Goal: Communication & Community: Connect with others

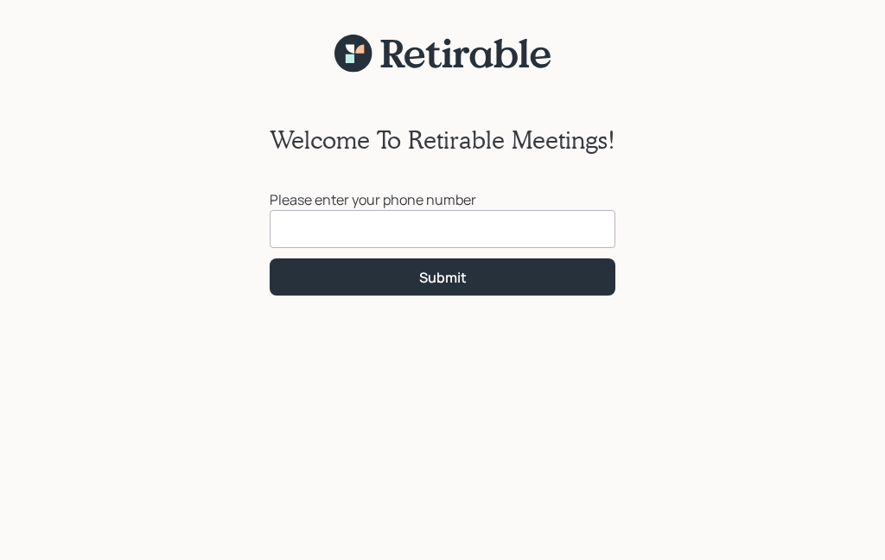
scroll to position [150, 0]
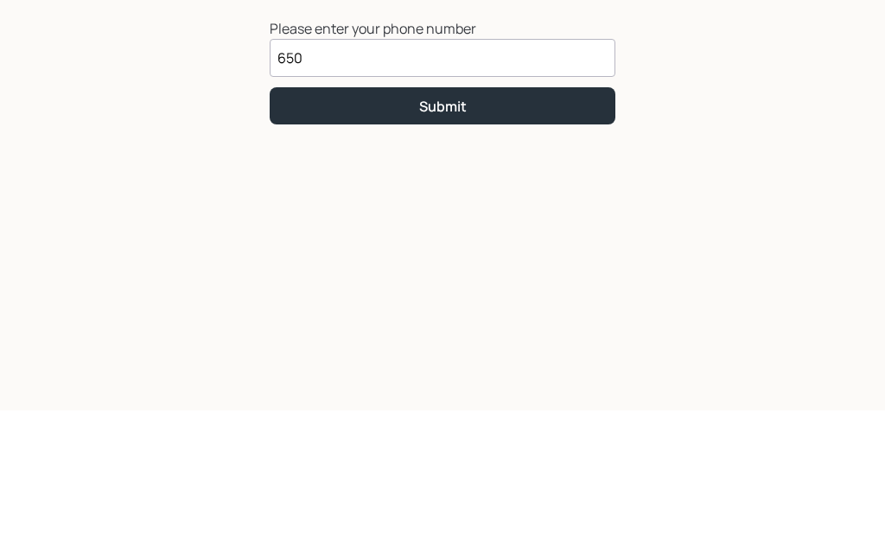
click at [656, 102] on div "Welcome To Retirable Meetings! Please enter your phone number 650 Submit" at bounding box center [442, 306] width 885 height 508
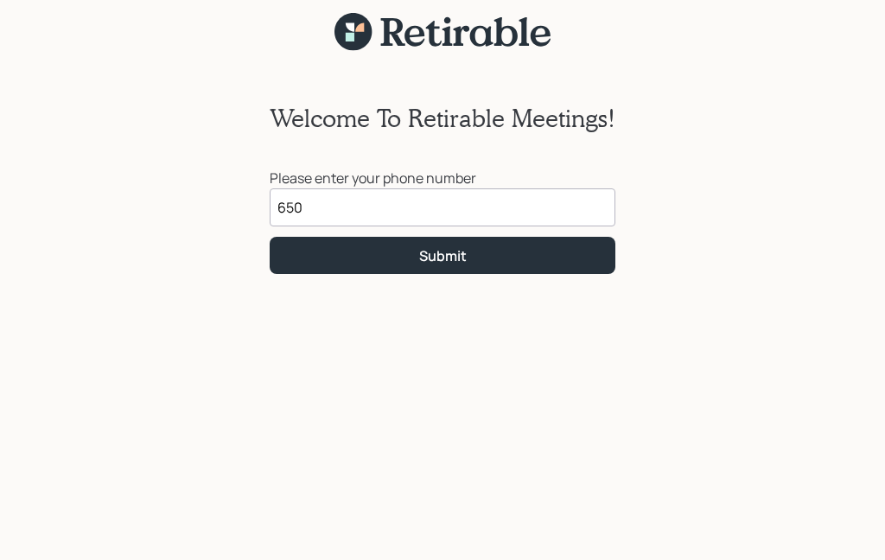
click at [322, 206] on input "650" at bounding box center [443, 207] width 346 height 38
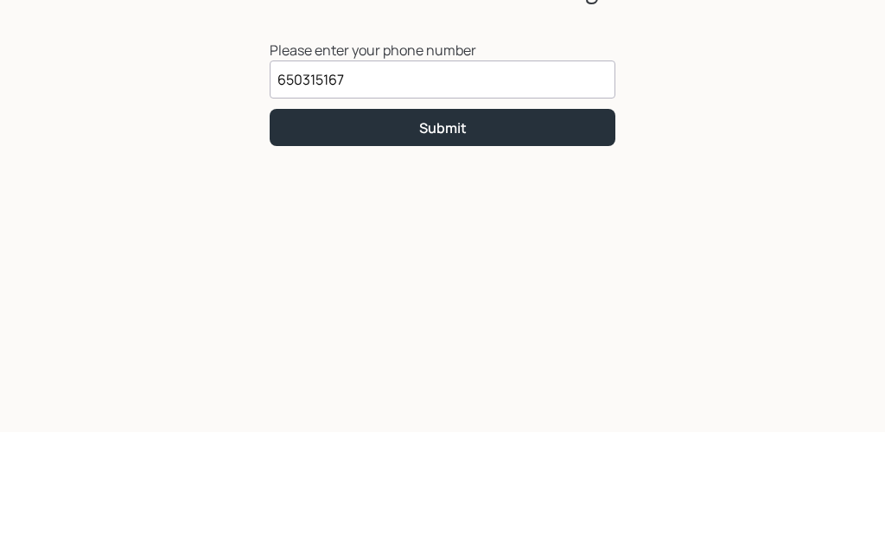
type input "[PHONE_NUMBER]"
click at [297, 237] on button "Submit" at bounding box center [443, 255] width 346 height 37
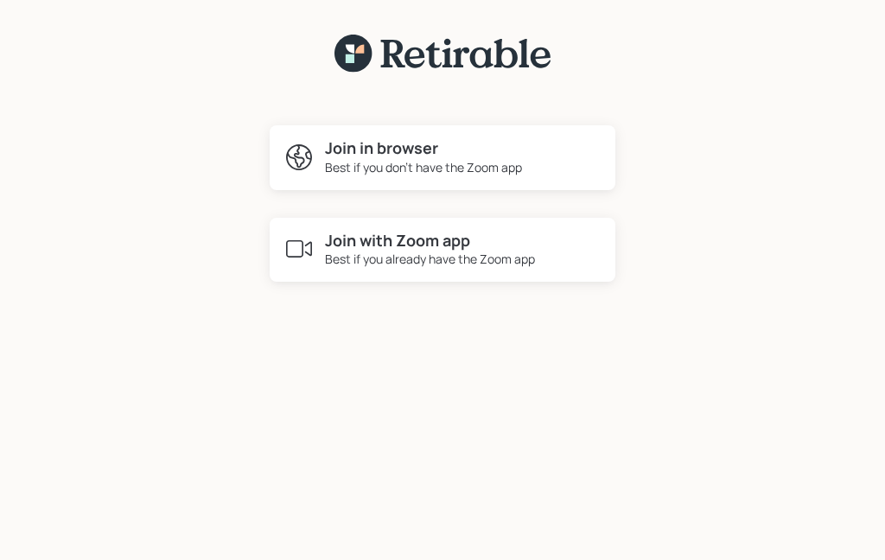
click at [353, 160] on div "Best if you don't have the Zoom app" at bounding box center [423, 167] width 197 height 18
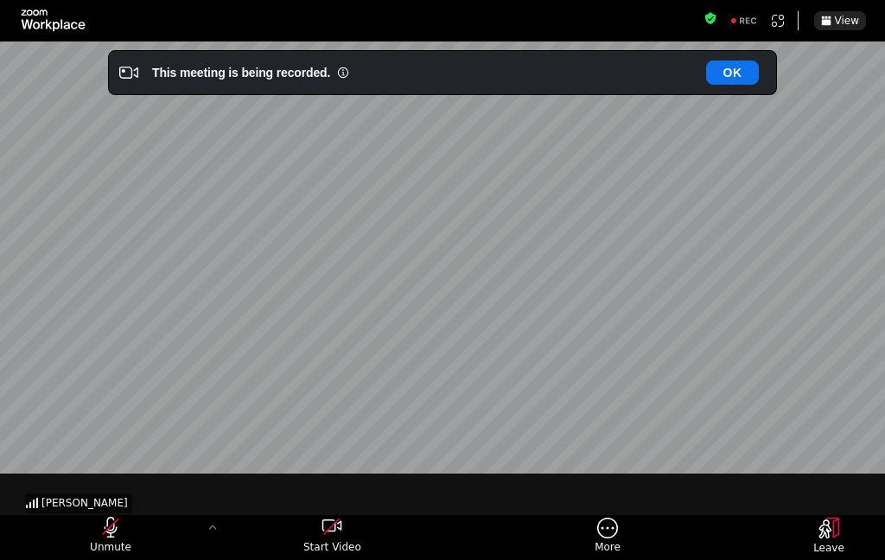
click at [139, 550] on button "Unmute" at bounding box center [111, 537] width 78 height 41
click at [246, 382] on div "[PERSON_NAME]" at bounding box center [443, 280] width 842 height 474
click at [737, 75] on button "OK" at bounding box center [732, 72] width 53 height 24
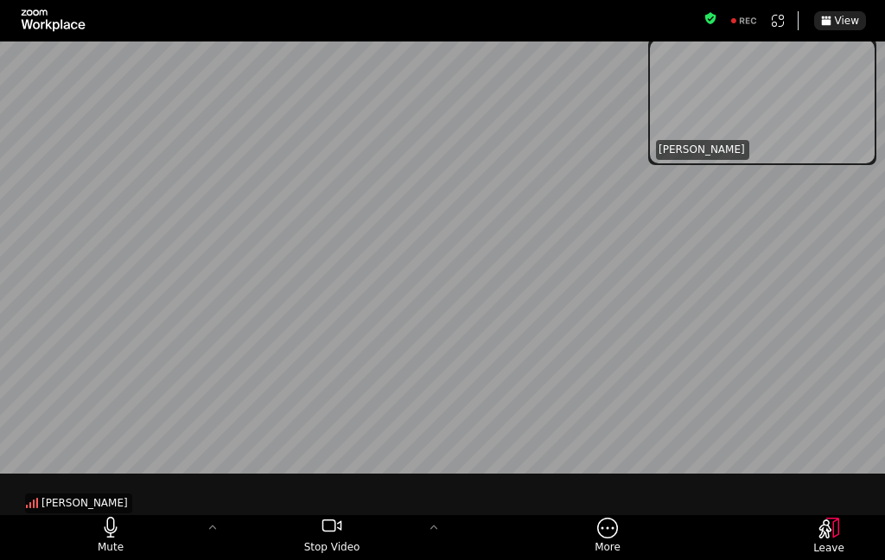
click at [322, 529] on icon "stop my video" at bounding box center [329, 525] width 14 height 12
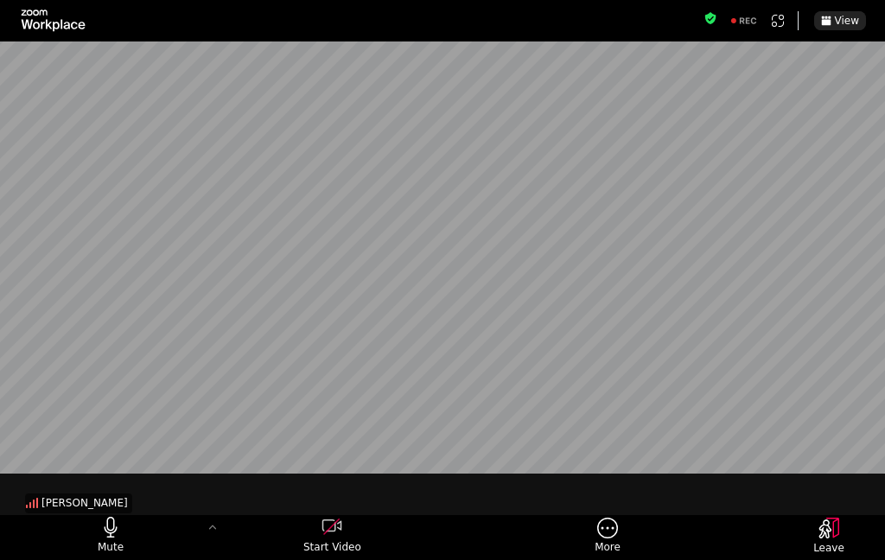
click at [329, 547] on span "Start Video" at bounding box center [332, 547] width 58 height 14
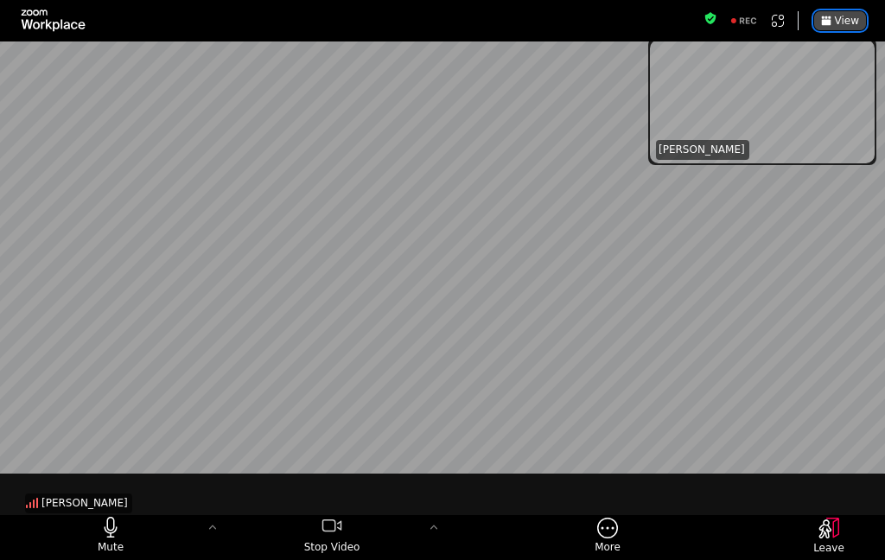
click at [856, 24] on span "View" at bounding box center [847, 21] width 24 height 10
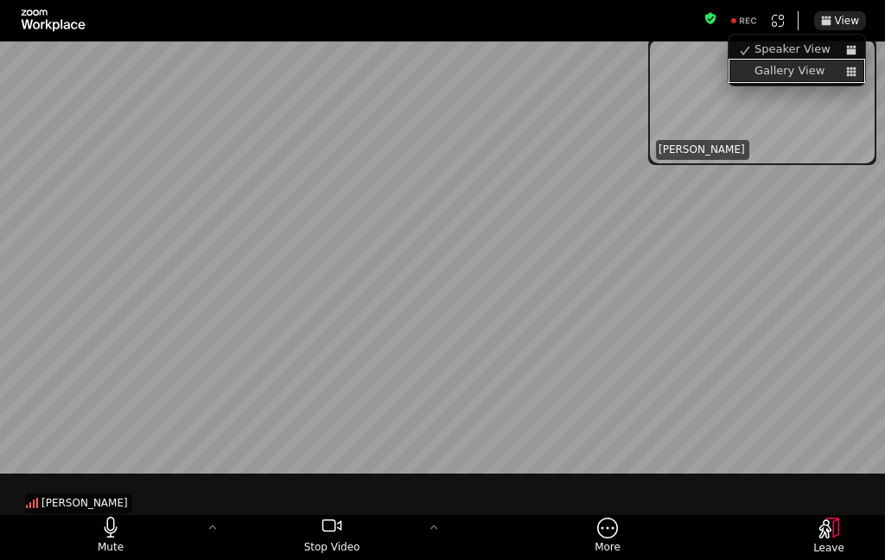
click at [819, 75] on link "Gallery View" at bounding box center [796, 71] width 133 height 22
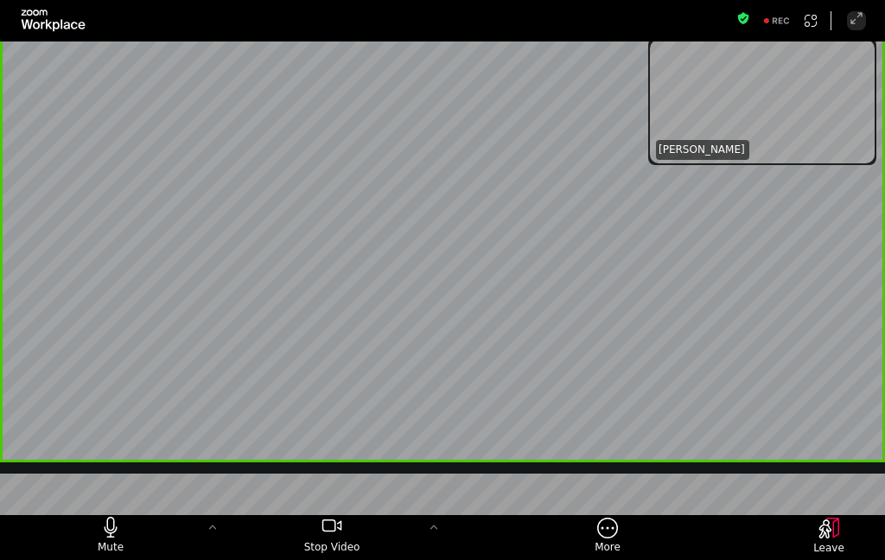
click at [860, 28] on button "Fullscreen" at bounding box center [856, 20] width 19 height 19
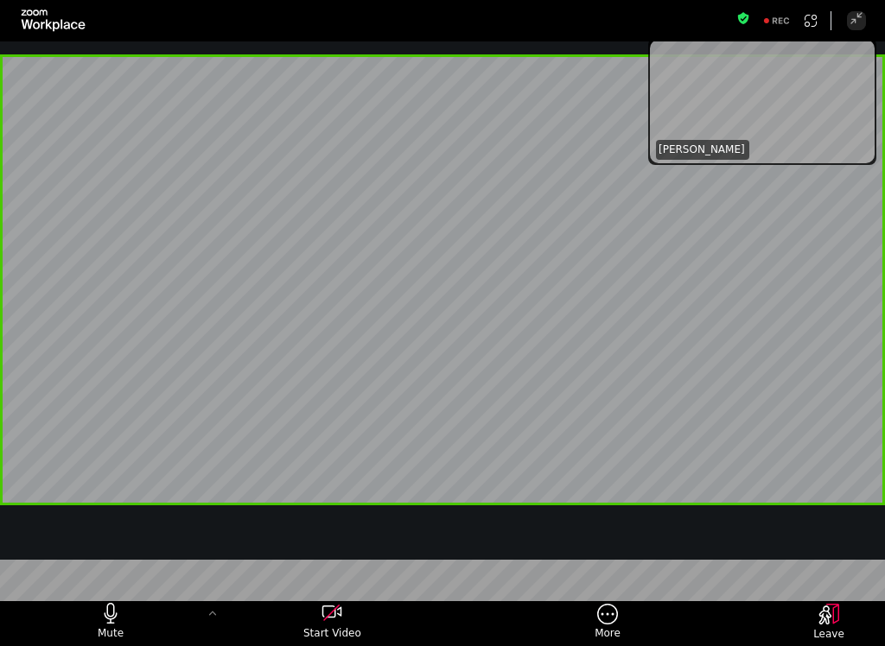
click at [0, 0] on div "Exit Fullscreen" at bounding box center [0, 0] width 0 height 0
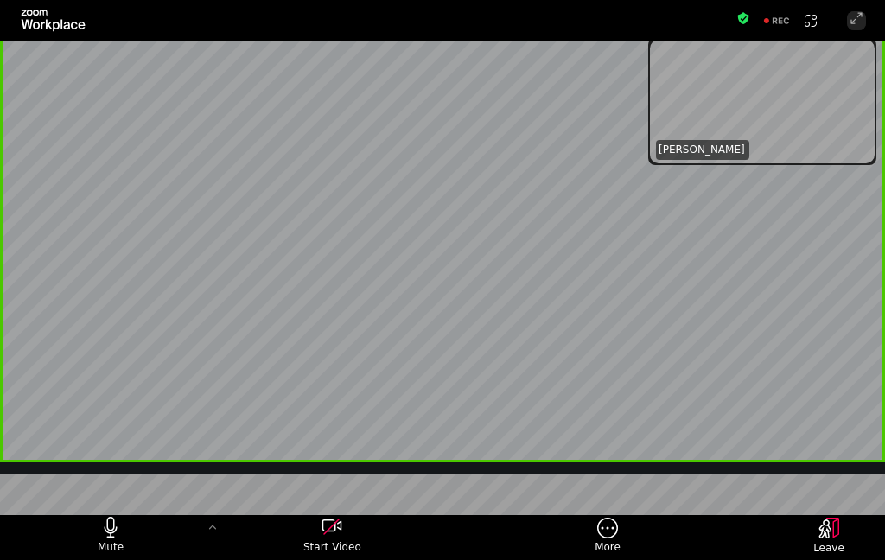
click at [856, 29] on button "Fullscreen" at bounding box center [856, 20] width 19 height 19
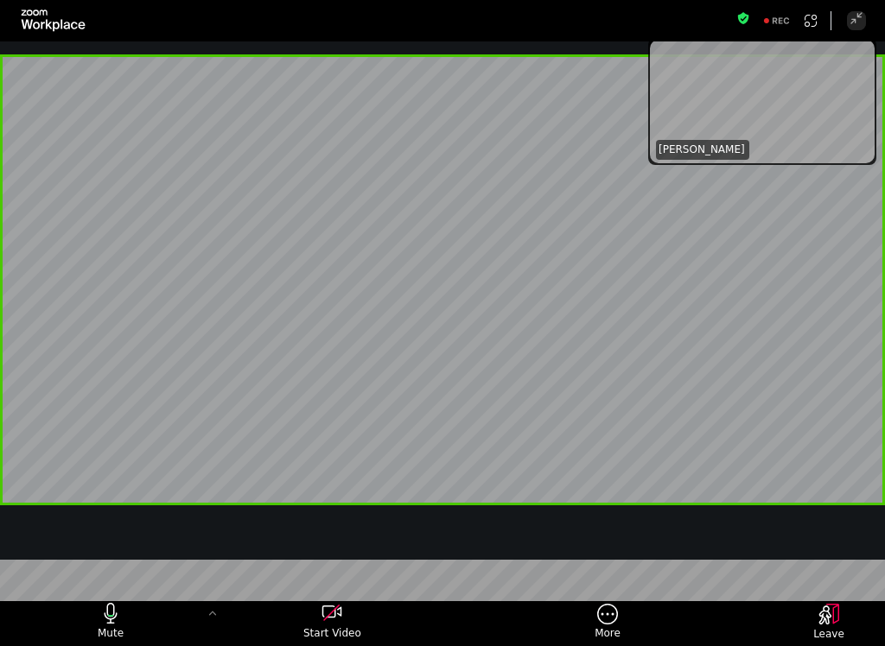
click at [0, 0] on div "Exit Fullscreen" at bounding box center [0, 0] width 0 height 0
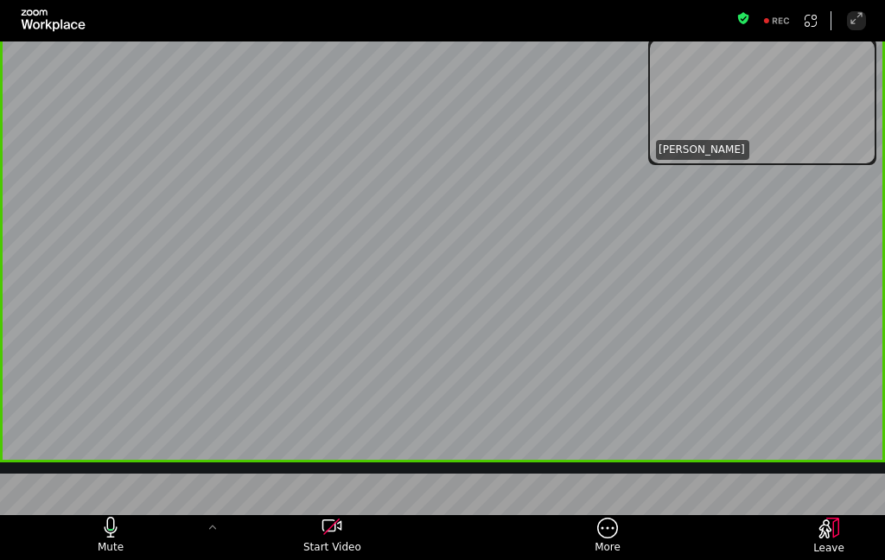
click at [864, 20] on button "Fullscreen" at bounding box center [856, 20] width 19 height 19
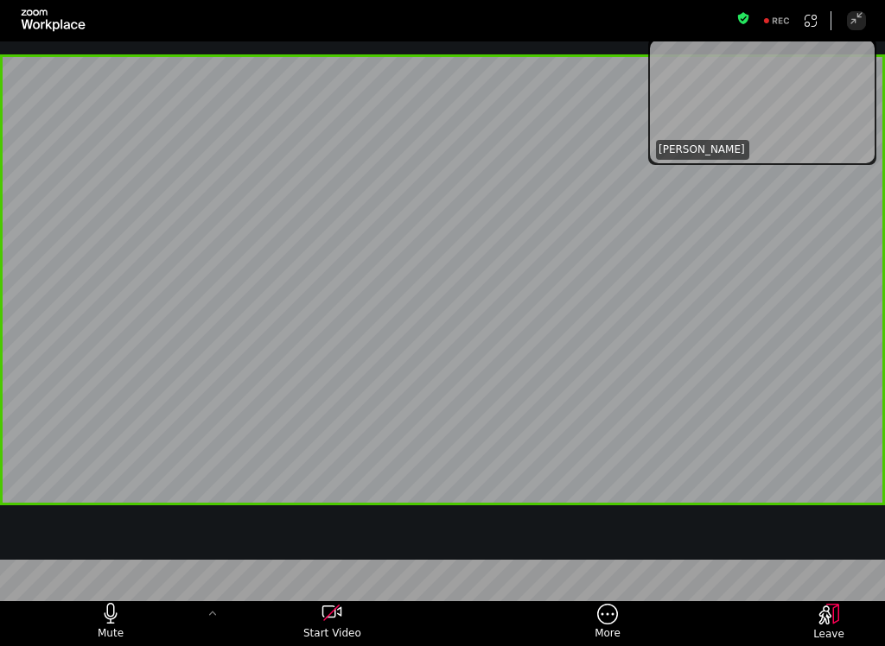
click at [861, 26] on button "Exit Fullscreen" at bounding box center [856, 20] width 19 height 19
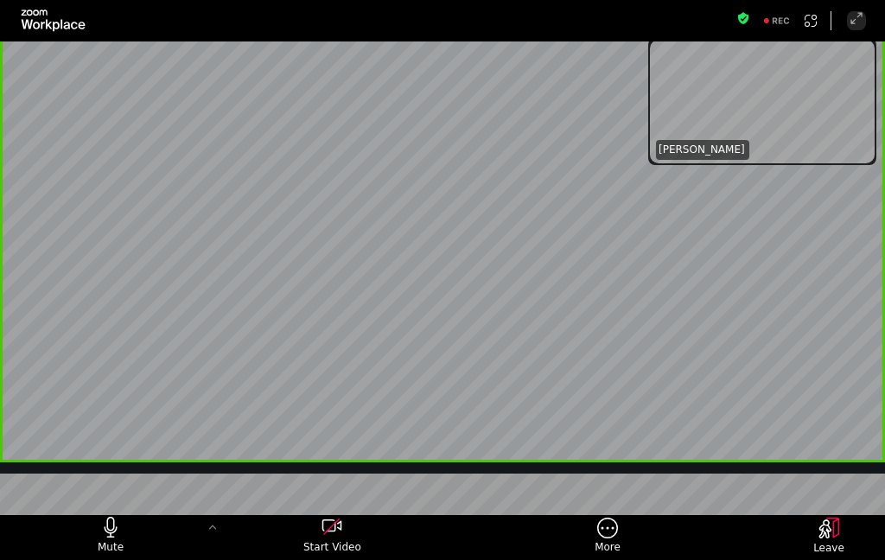
click at [614, 533] on icon "More meeting control" at bounding box center [607, 528] width 21 height 22
click at [601, 544] on span "More" at bounding box center [608, 547] width 26 height 14
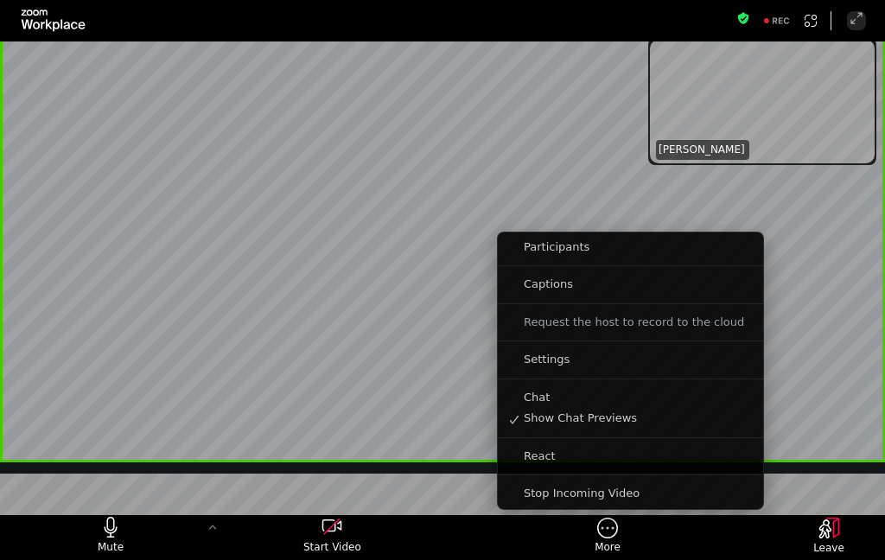
click at [590, 548] on button "More" at bounding box center [607, 537] width 69 height 41
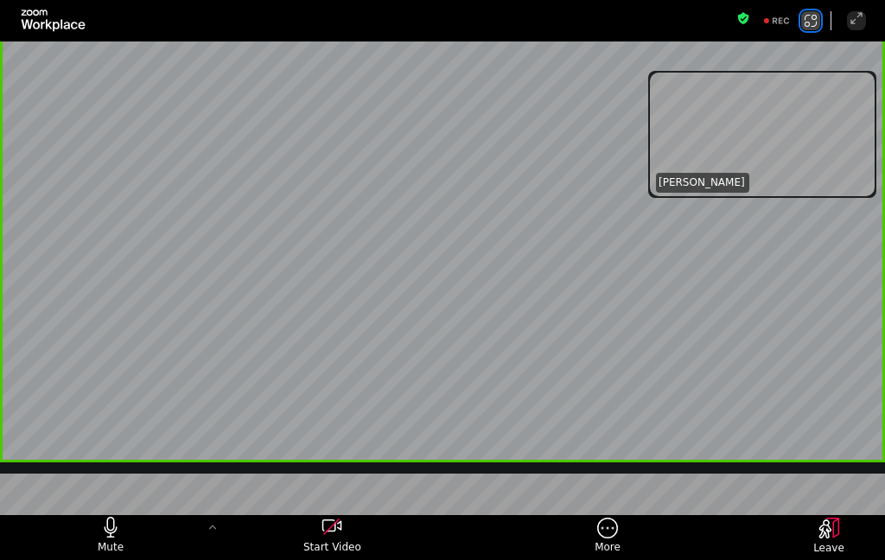
click at [818, 22] on button "Apps Accessing Content in This Meeting" at bounding box center [810, 20] width 19 height 19
click at [862, 29] on button "Fullscreen" at bounding box center [856, 20] width 19 height 19
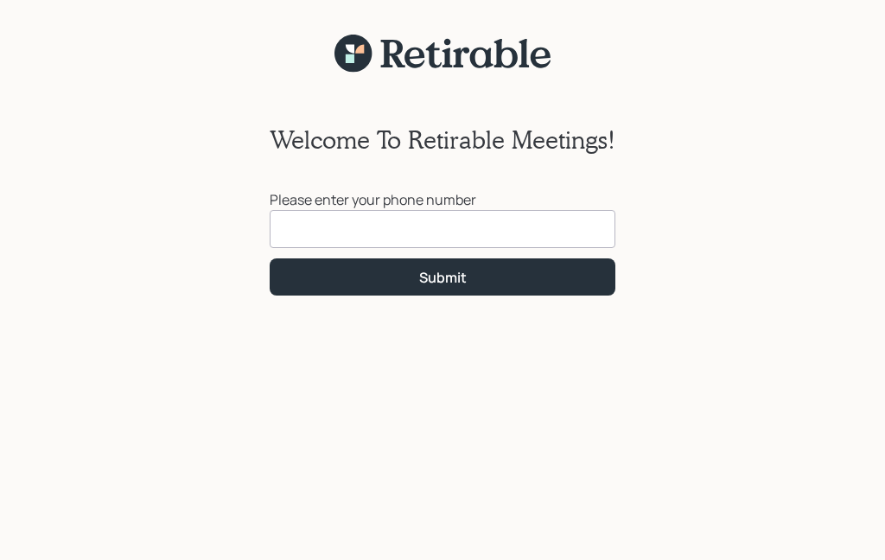
click at [317, 245] on input at bounding box center [443, 229] width 346 height 38
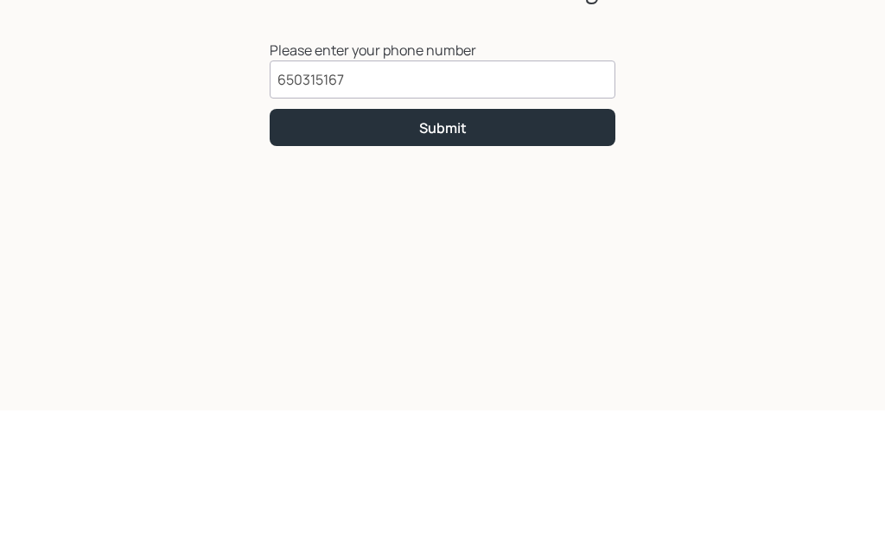
type input "[PHONE_NUMBER]"
click at [330, 258] on button "Submit" at bounding box center [443, 276] width 346 height 37
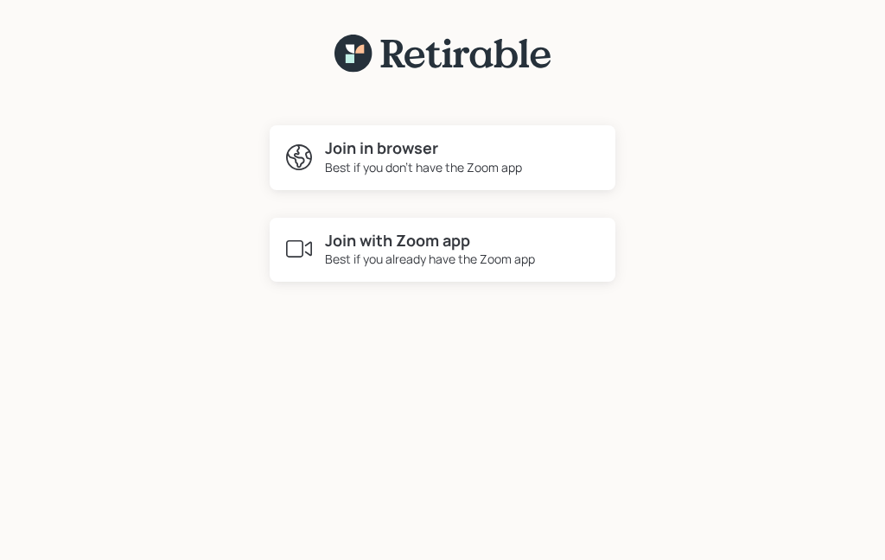
click at [328, 151] on h4 "Join in browser" at bounding box center [423, 148] width 197 height 19
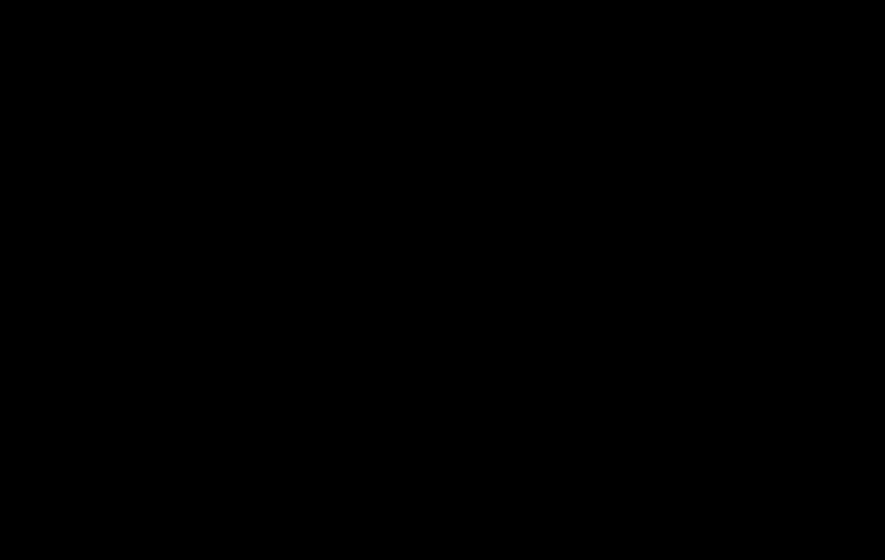
click at [461, 216] on div at bounding box center [442, 280] width 885 height 560
click at [797, 142] on div at bounding box center [442, 280] width 885 height 560
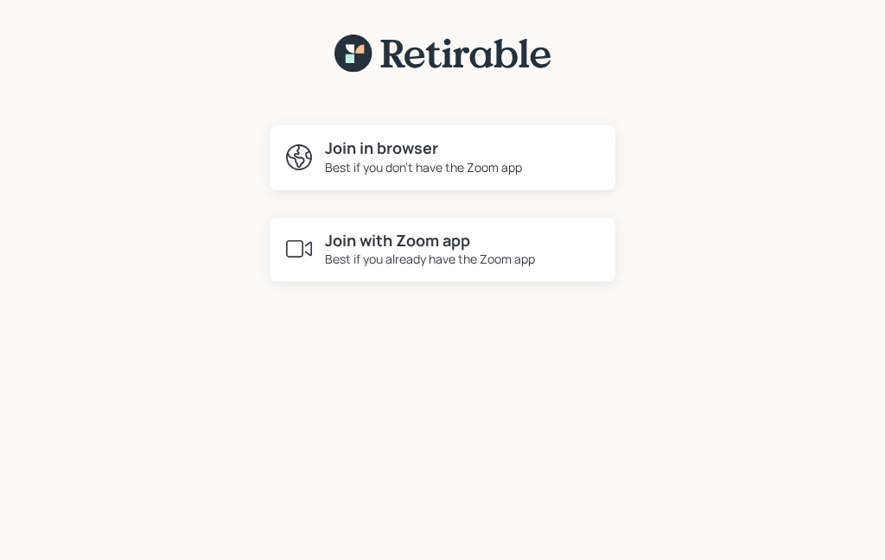
click at [340, 167] on div "Best if you don't have the Zoom app" at bounding box center [423, 167] width 197 height 18
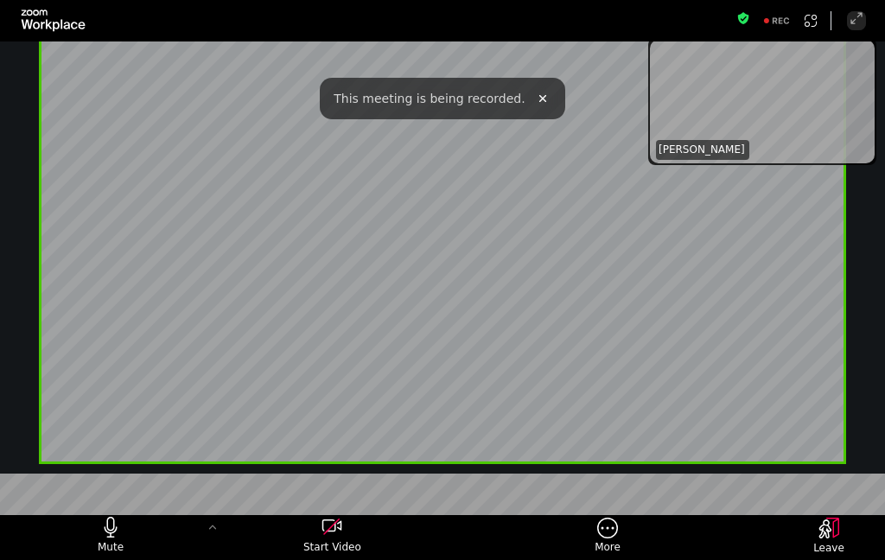
click at [864, 29] on button "Fullscreen" at bounding box center [856, 20] width 19 height 19
click at [605, 535] on icon "More meeting control" at bounding box center [607, 528] width 21 height 22
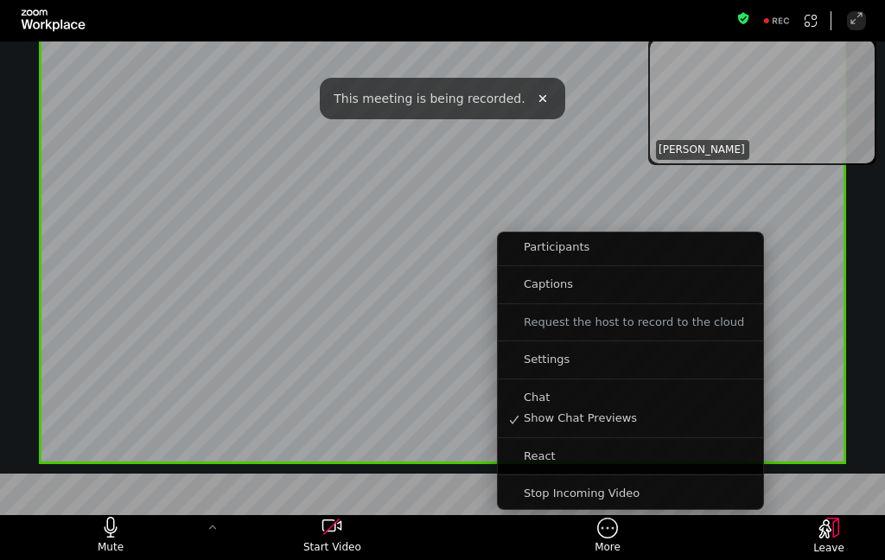
click at [507, 552] on div "More" at bounding box center [607, 536] width 221 height 43
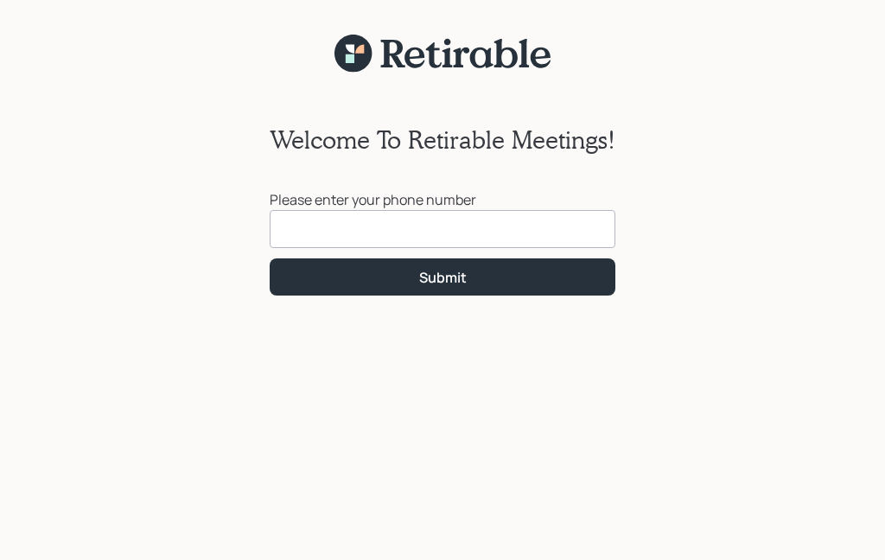
click at [306, 232] on input at bounding box center [443, 229] width 346 height 38
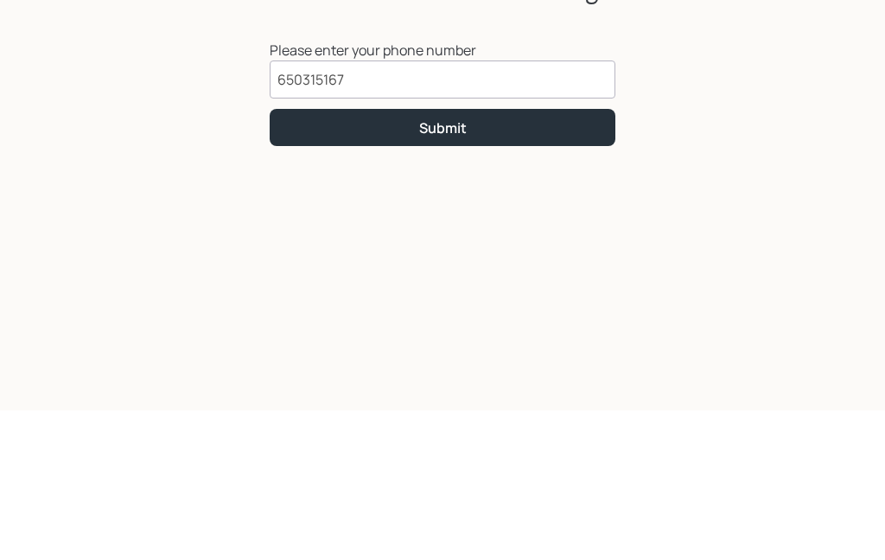
type input "[PHONE_NUMBER]"
click at [408, 258] on button "Submit" at bounding box center [443, 276] width 346 height 37
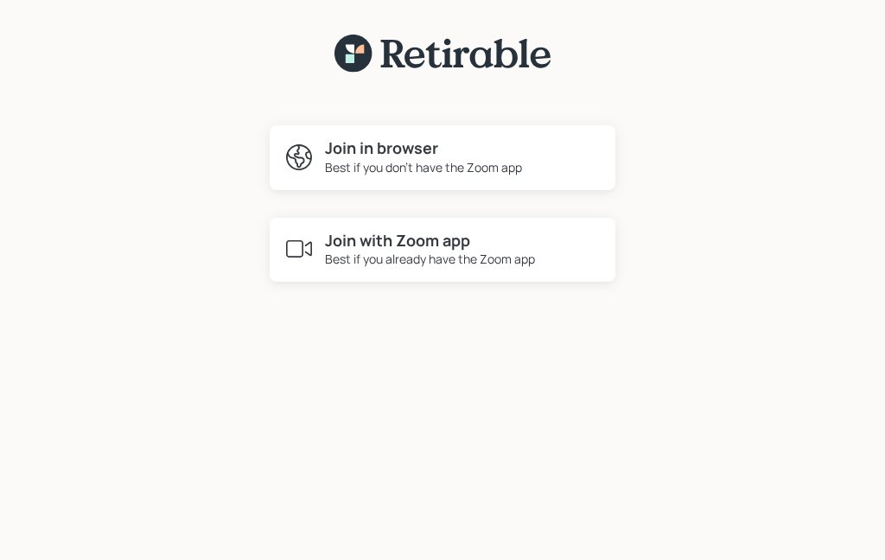
click at [352, 256] on div "Best if you already have the Zoom app" at bounding box center [430, 259] width 210 height 18
